Goal: Check status: Check status

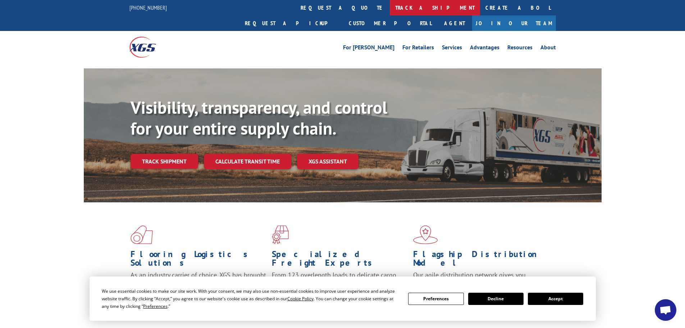
click at [390, 5] on link "track a shipment" at bounding box center [435, 7] width 90 height 15
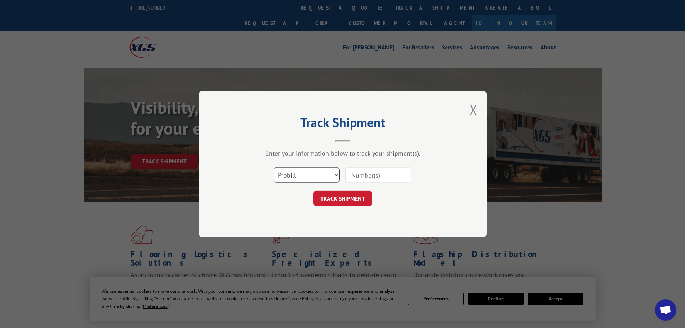
click at [307, 177] on select "Select category... Probill BOL PO" at bounding box center [307, 174] width 66 height 15
select select "bol"
click at [274, 167] on select "Select category... Probill BOL PO" at bounding box center [307, 174] width 66 height 15
click at [359, 172] on input at bounding box center [378, 174] width 66 height 15
paste input "17027487"
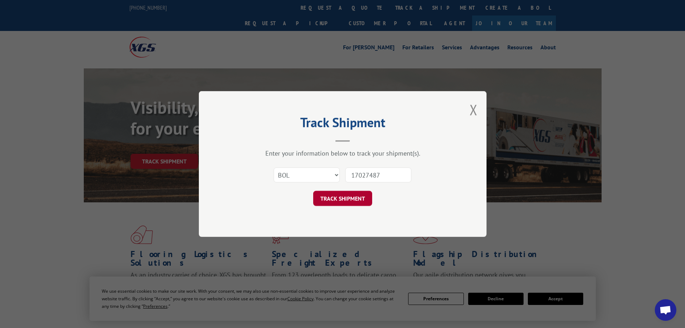
type input "17027487"
click at [339, 198] on button "TRACK SHIPMENT" at bounding box center [342, 198] width 59 height 15
